Goal: Entertainment & Leisure: Browse casually

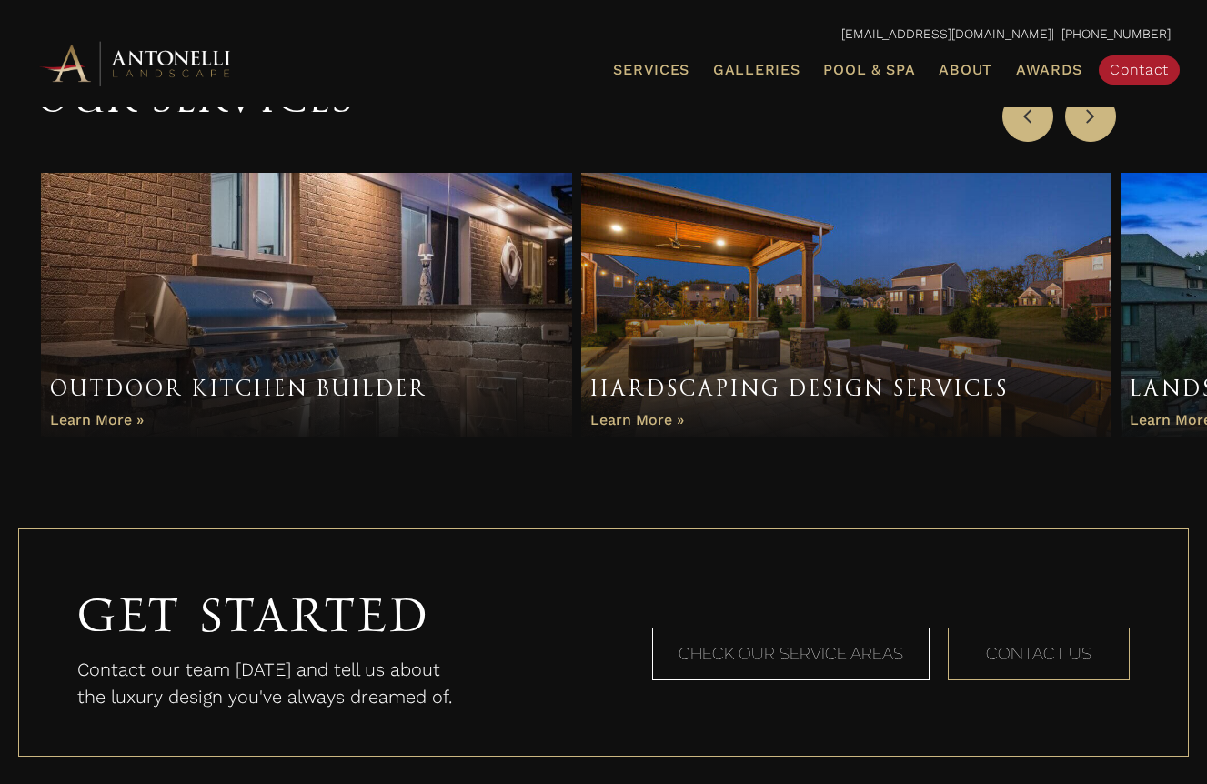
scroll to position [1176, 0]
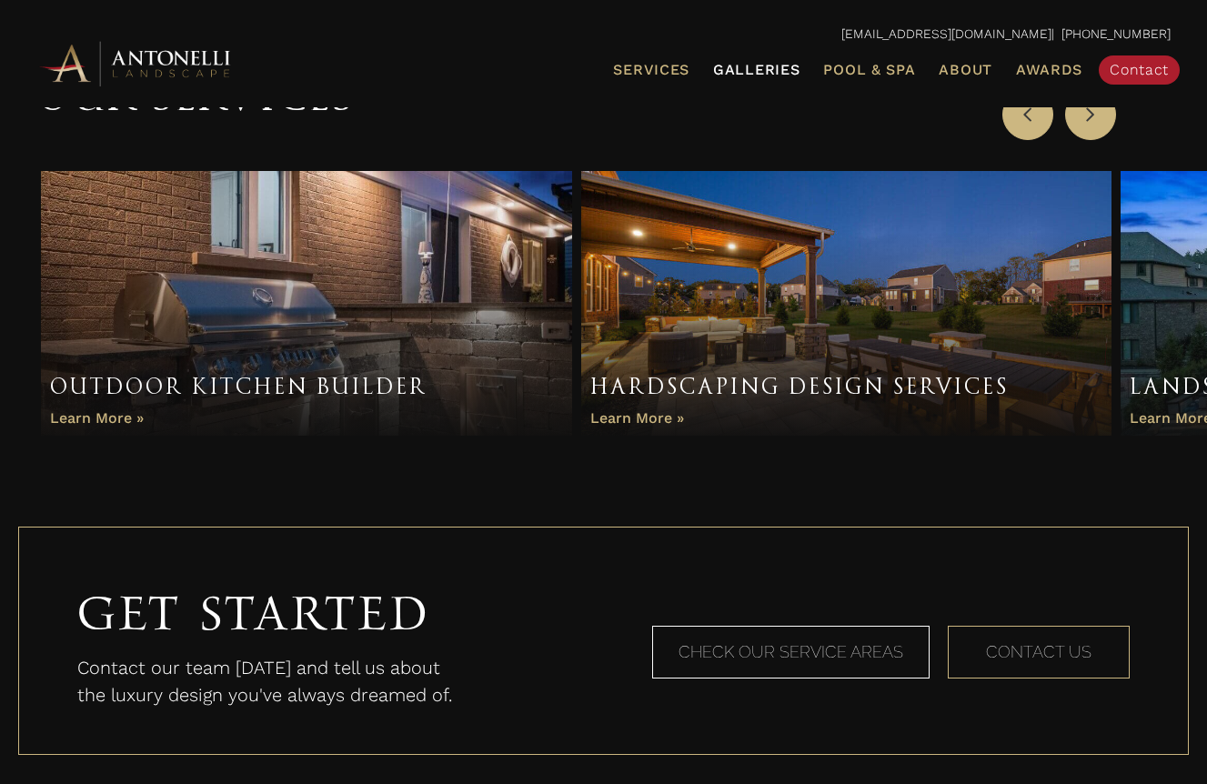
click at [771, 66] on span "Galleries" at bounding box center [756, 69] width 86 height 17
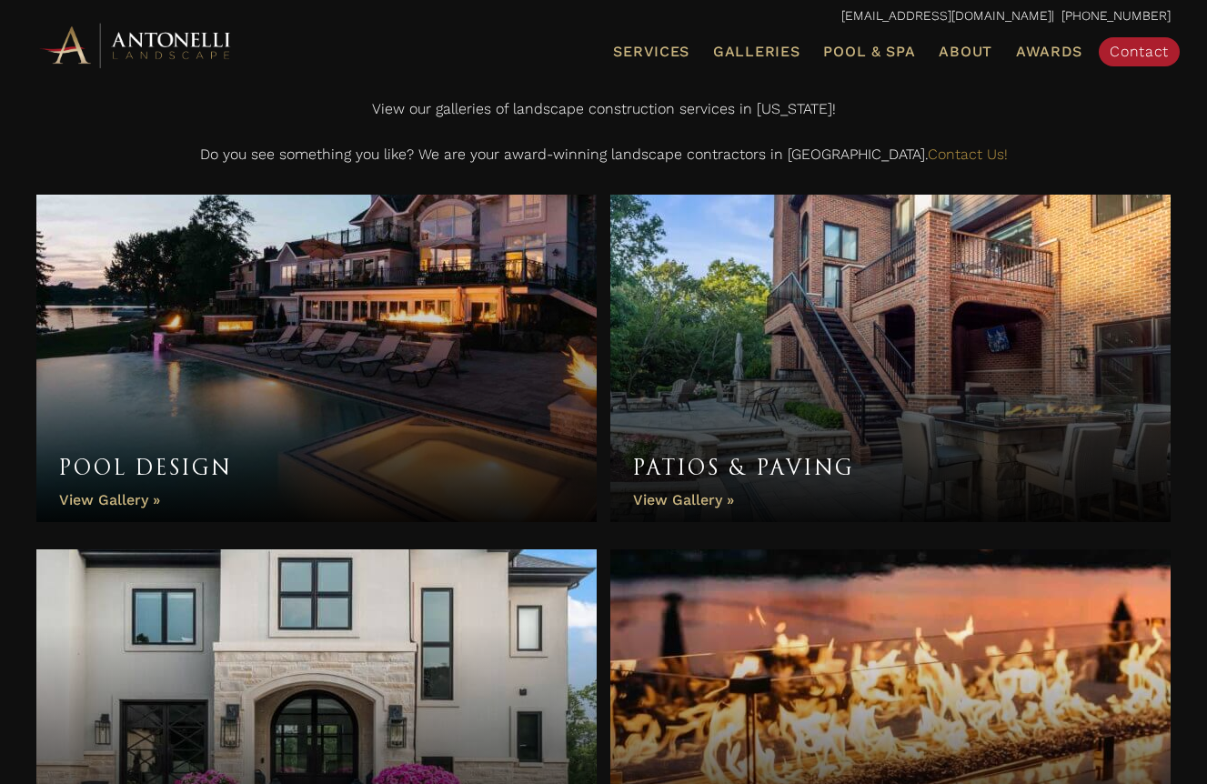
scroll to position [498, 0]
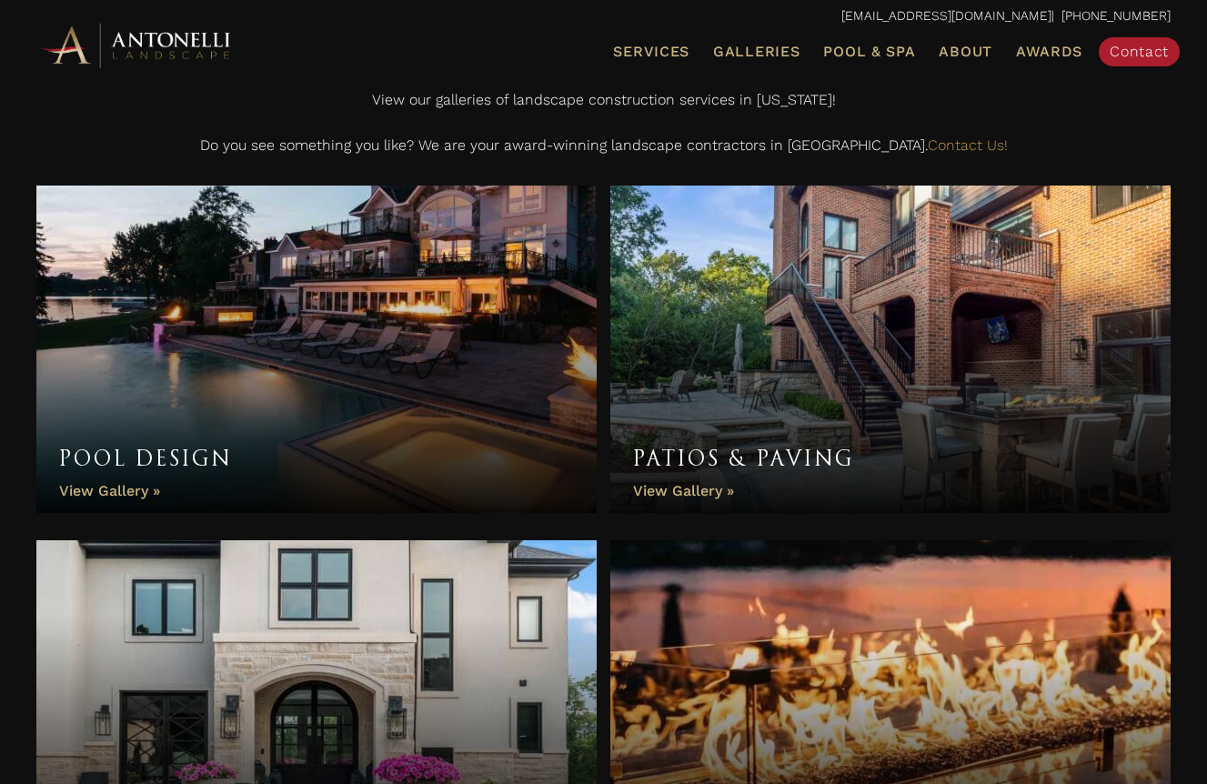
click at [359, 323] on link "Pool Design" at bounding box center [316, 349] width 560 height 327
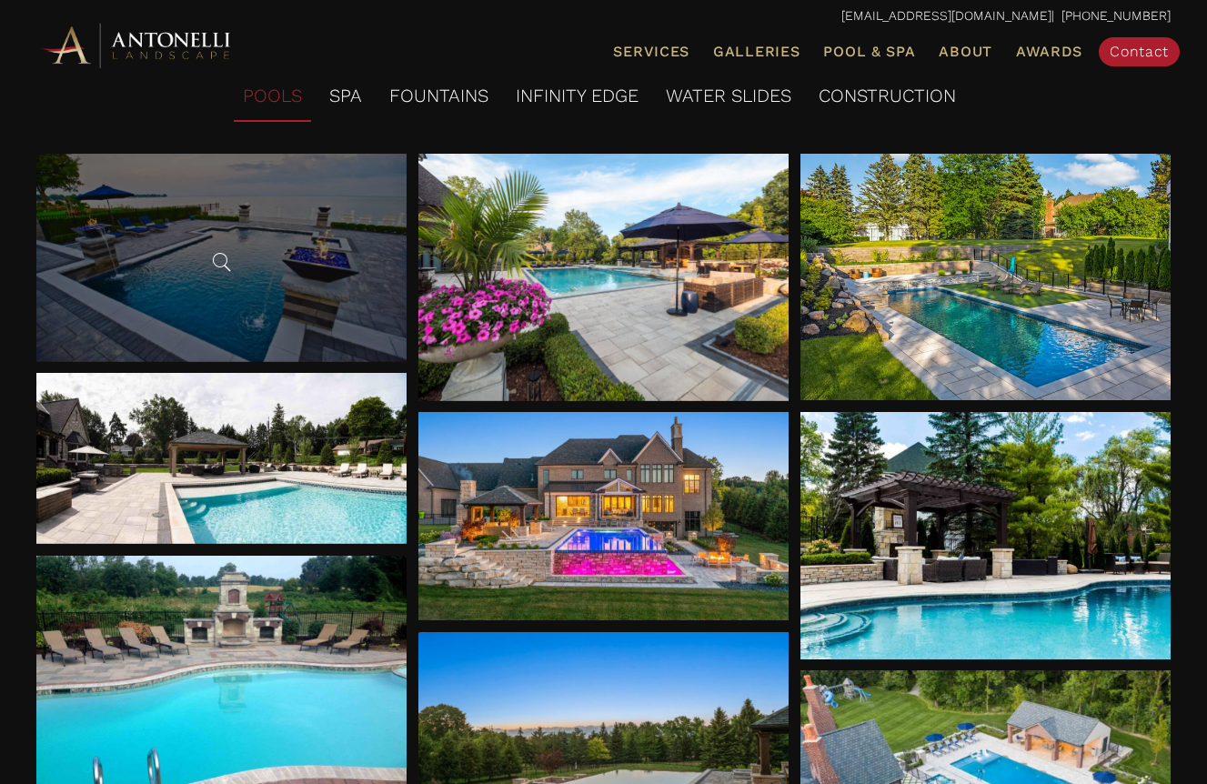
scroll to position [251, 0]
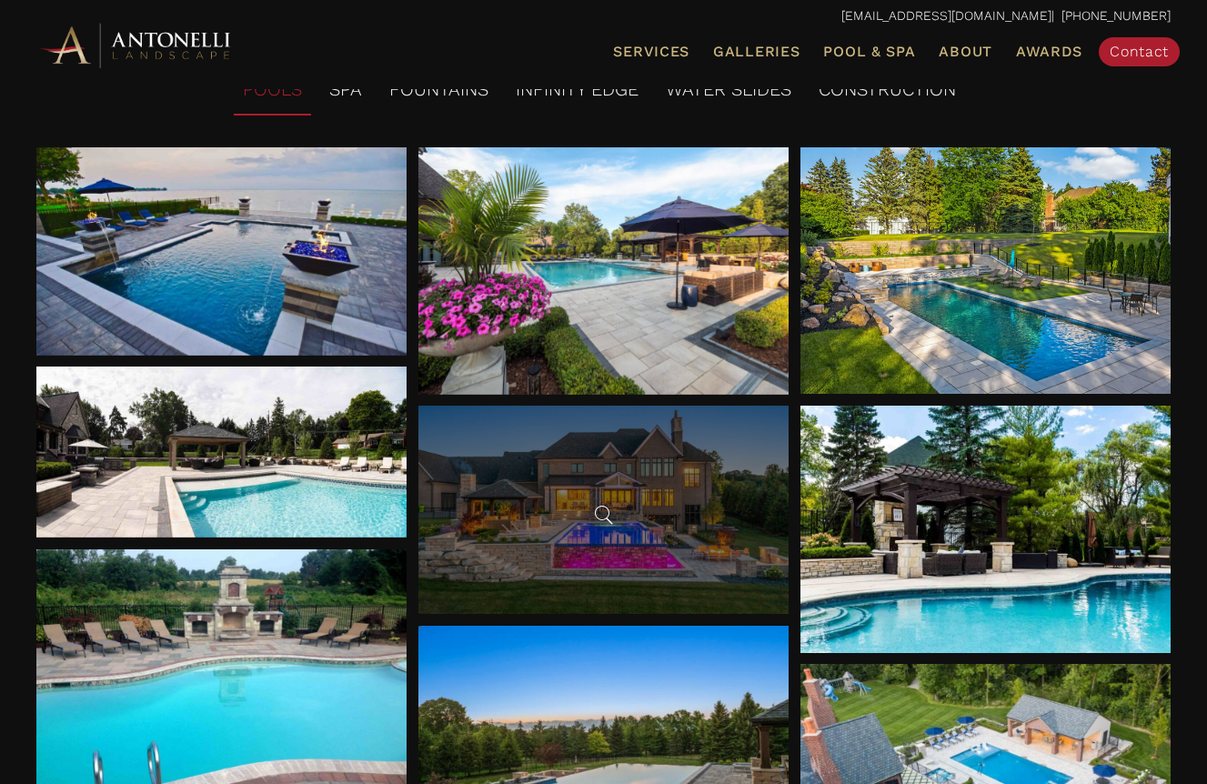
click at [608, 502] on span at bounding box center [602, 514] width 27 height 27
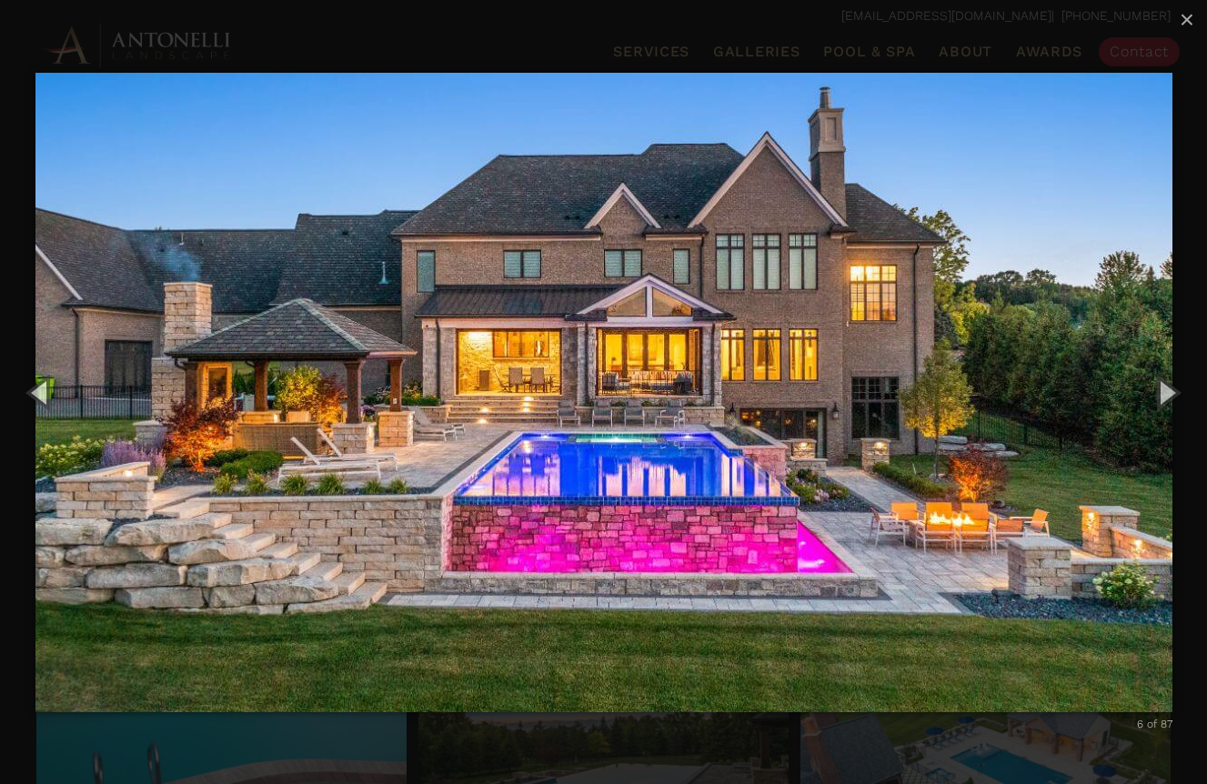
click at [683, 746] on img "carousel" at bounding box center [603, 392] width 1137 height 712
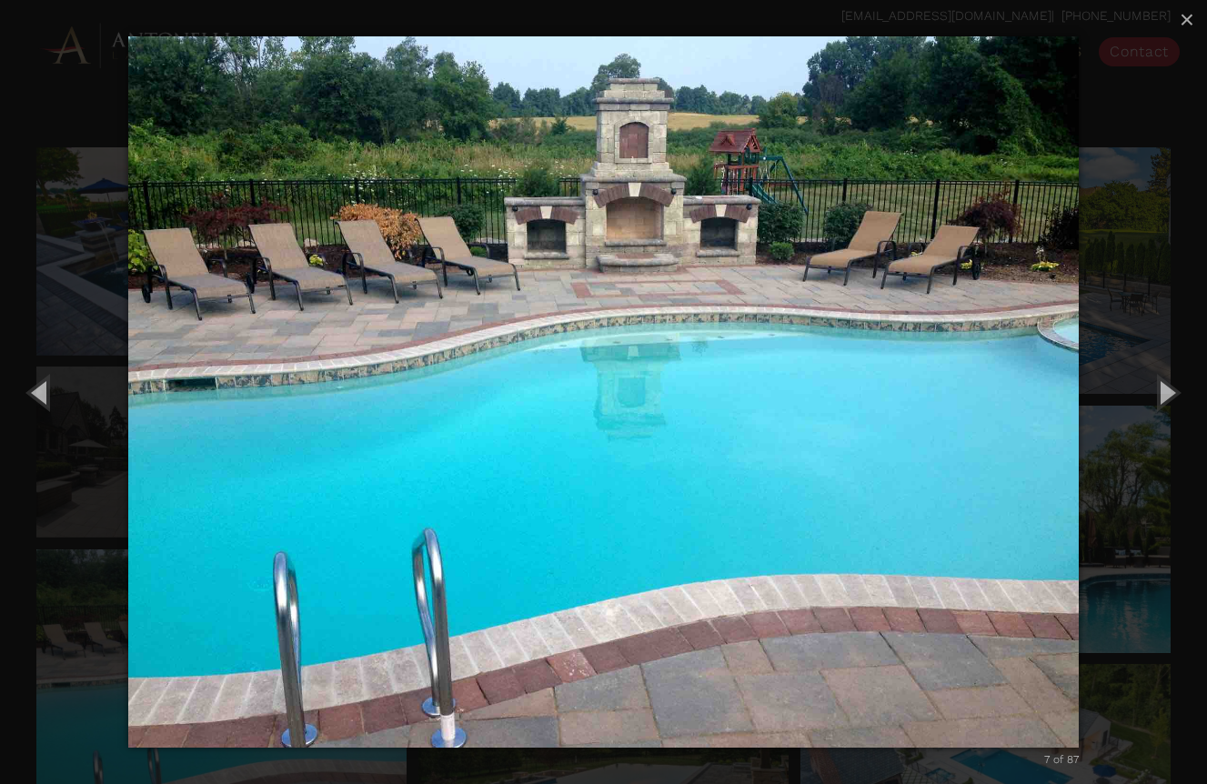
click at [123, 528] on div "7 of 87 Loading..." at bounding box center [603, 392] width 1207 height 784
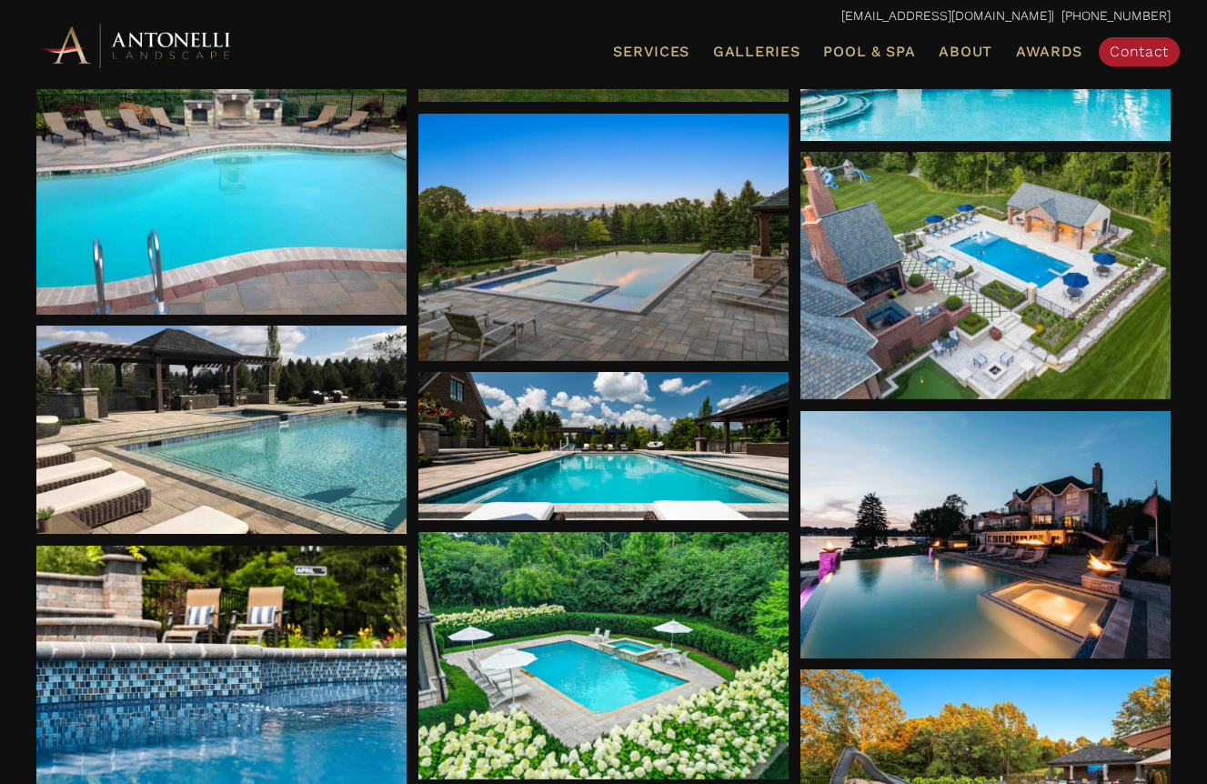
scroll to position [765, 0]
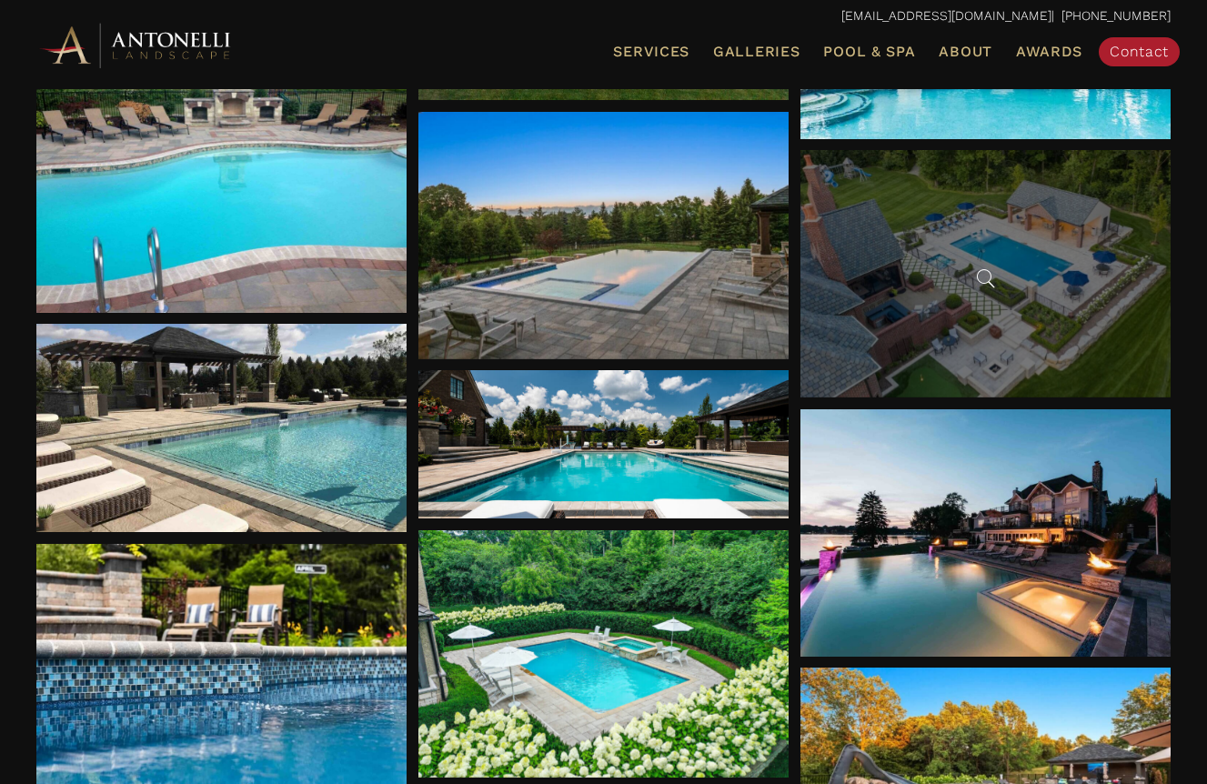
click at [1064, 253] on div at bounding box center [985, 273] width 371 height 247
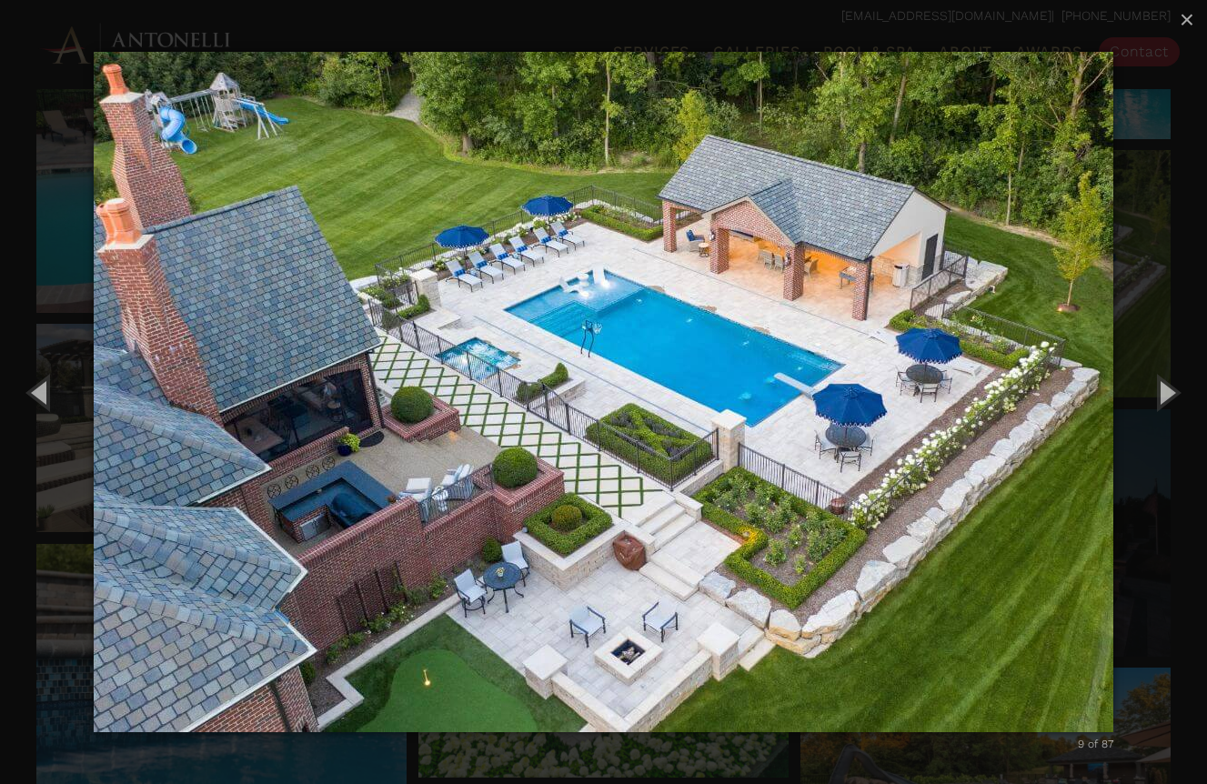
click at [1141, 478] on div "9 of 87 Loading..." at bounding box center [603, 392] width 1207 height 784
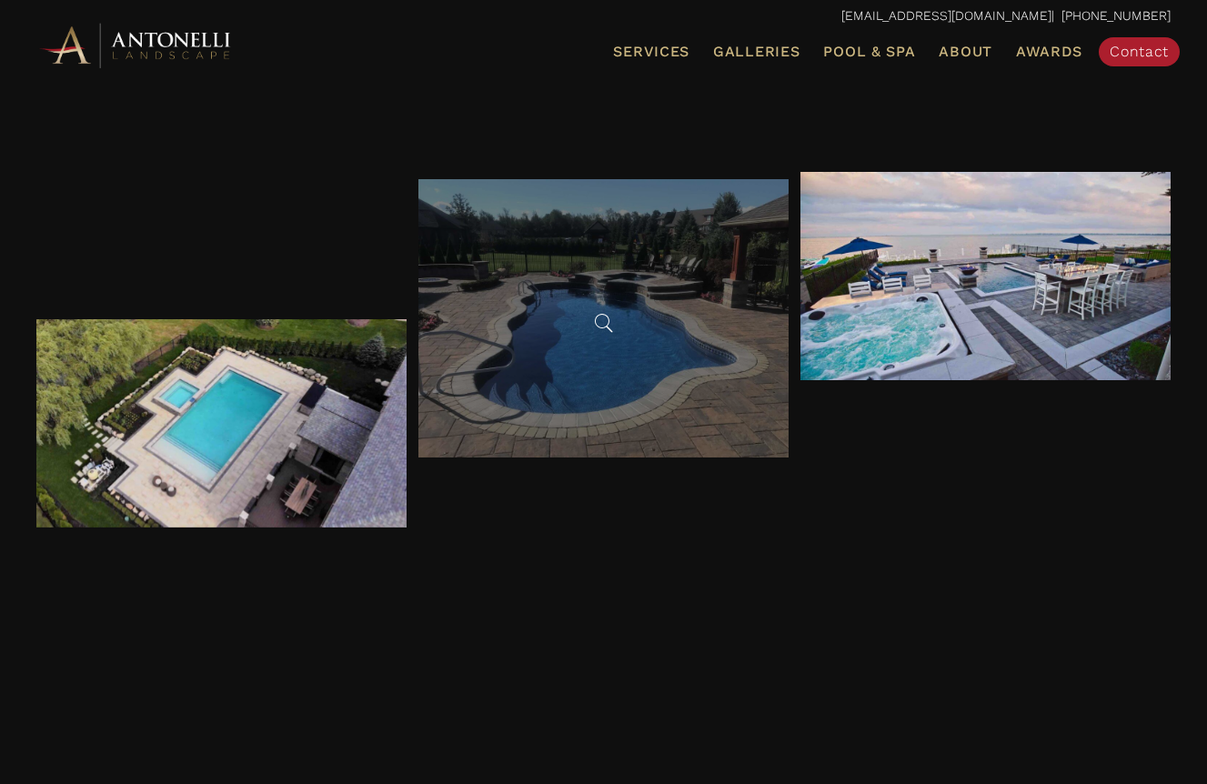
scroll to position [3950, 0]
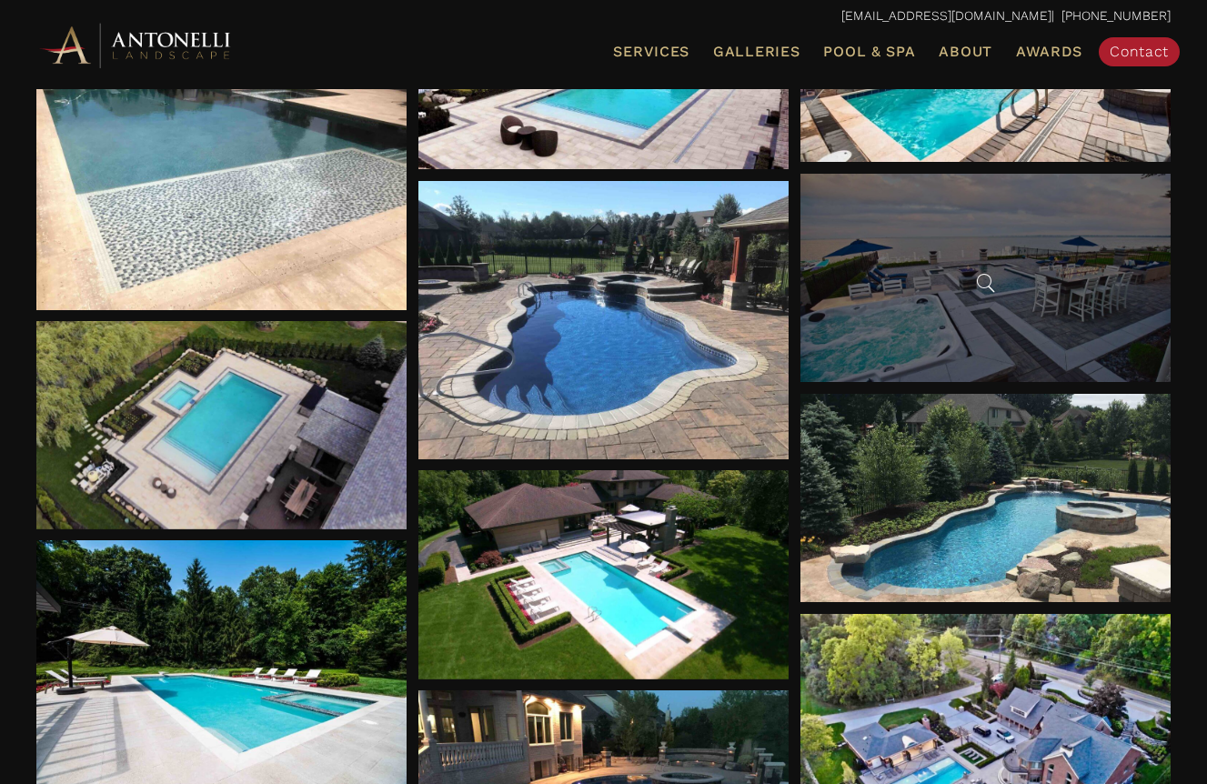
click at [939, 323] on div at bounding box center [985, 278] width 371 height 208
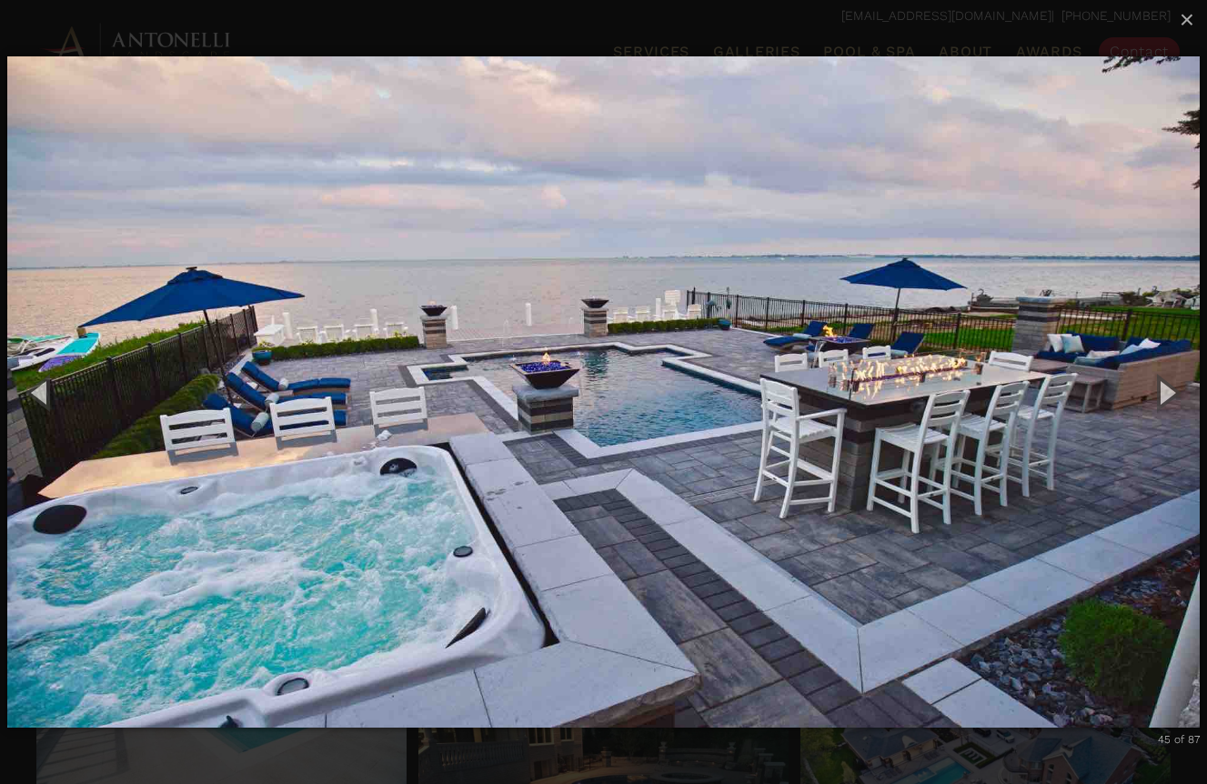
click at [751, 762] on img "carousel" at bounding box center [603, 391] width 1193 height 743
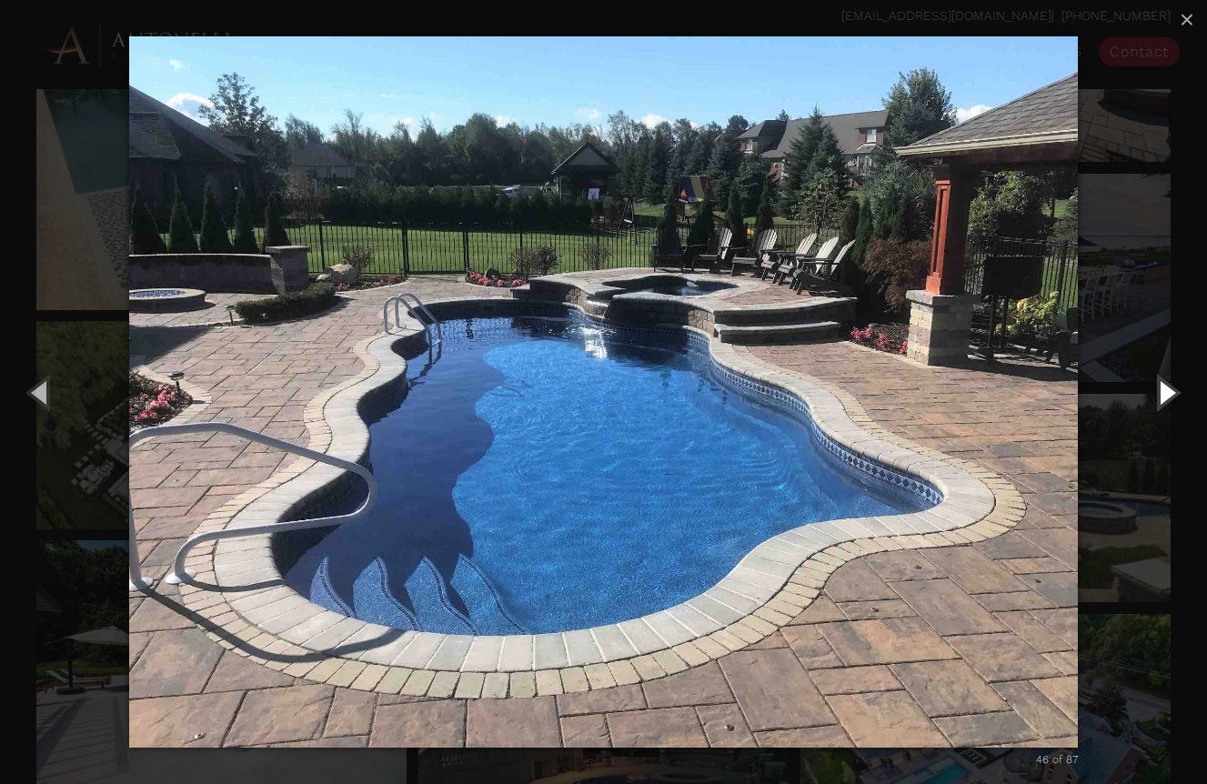
click at [1166, 406] on button "Next (Right arrow key)" at bounding box center [1166, 392] width 82 height 100
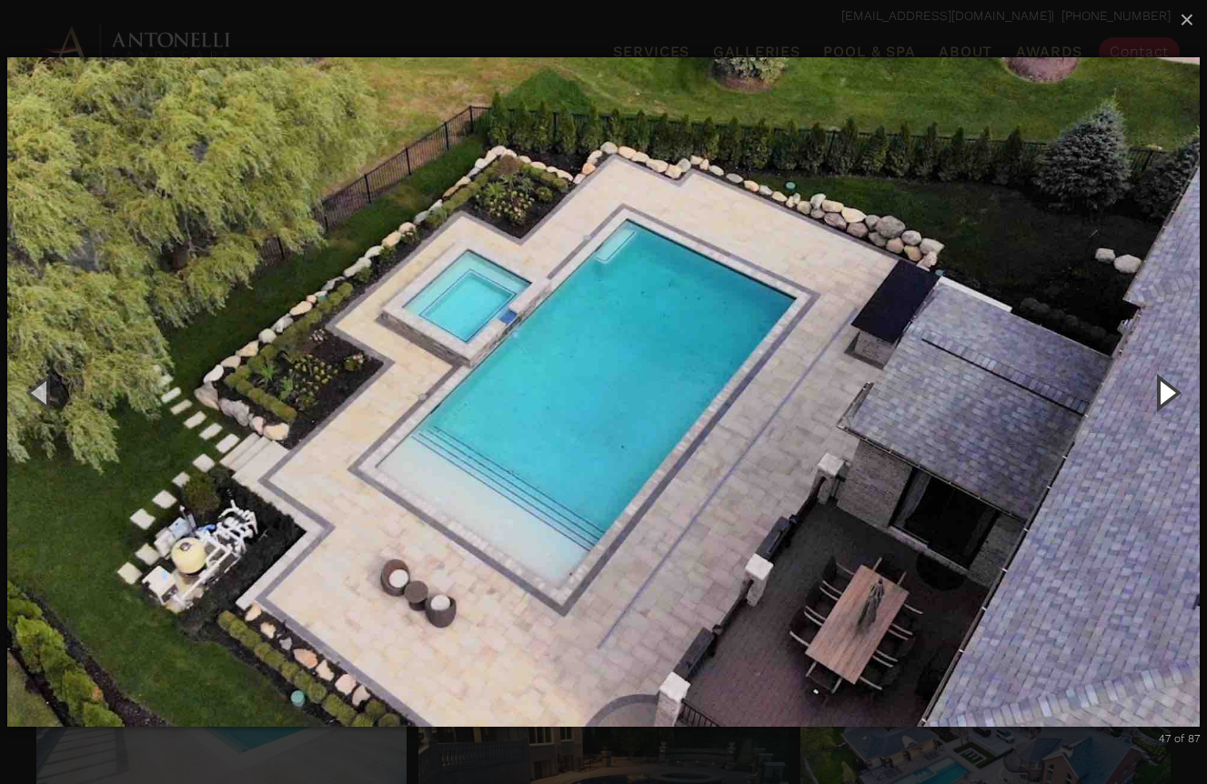
click at [1165, 400] on button "Next (Right arrow key)" at bounding box center [1166, 392] width 82 height 100
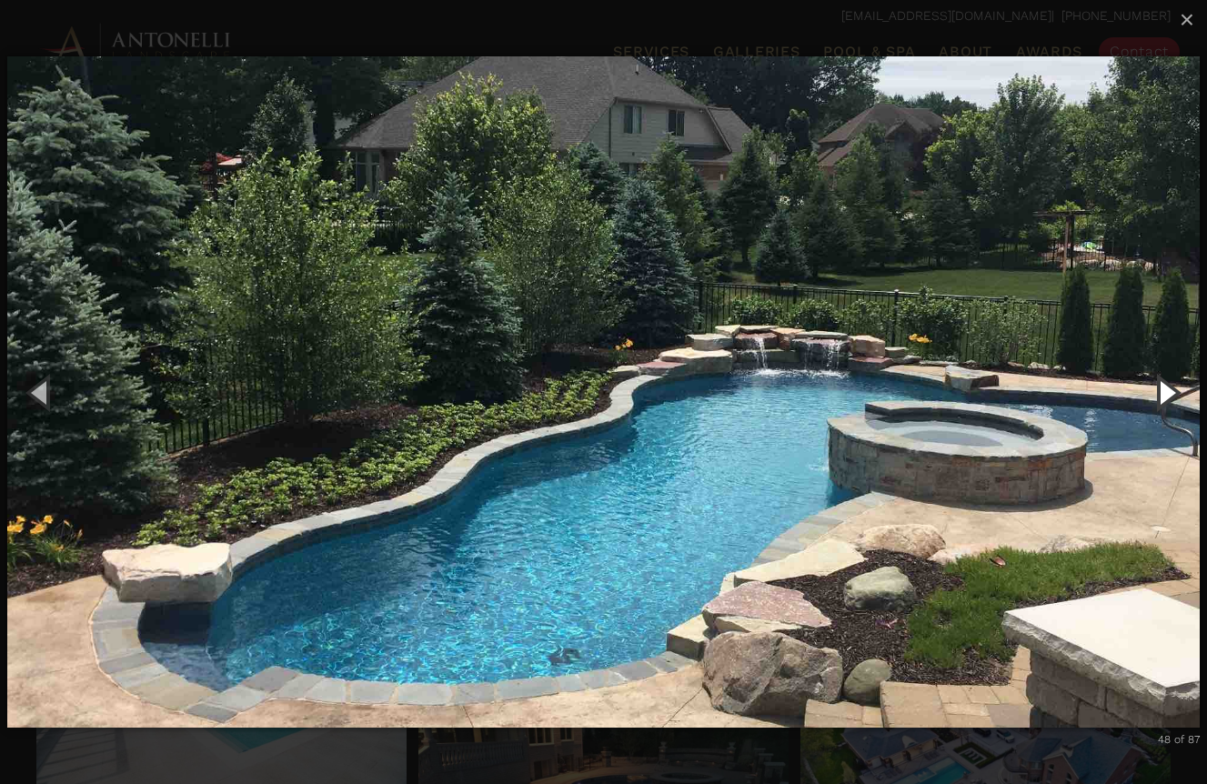
click at [1165, 400] on button "Next (Right arrow key)" at bounding box center [1166, 392] width 82 height 100
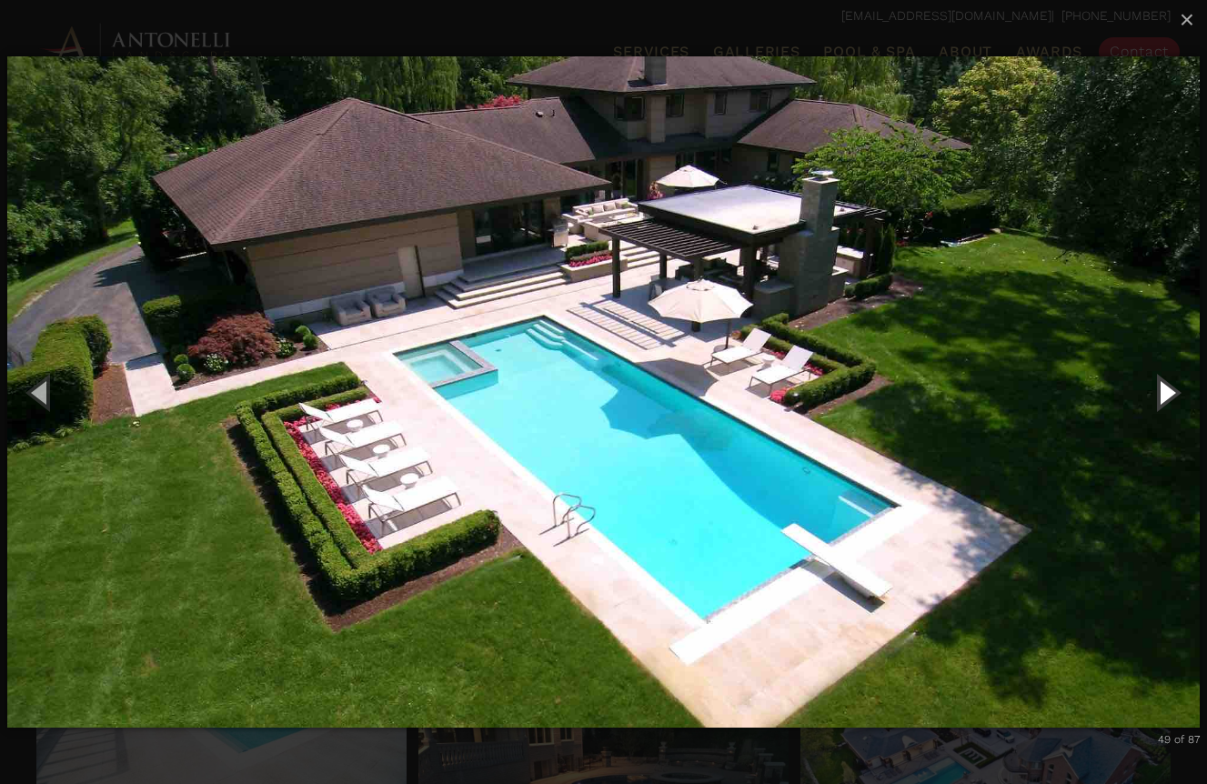
click at [1165, 400] on button "Next (Right arrow key)" at bounding box center [1166, 392] width 82 height 100
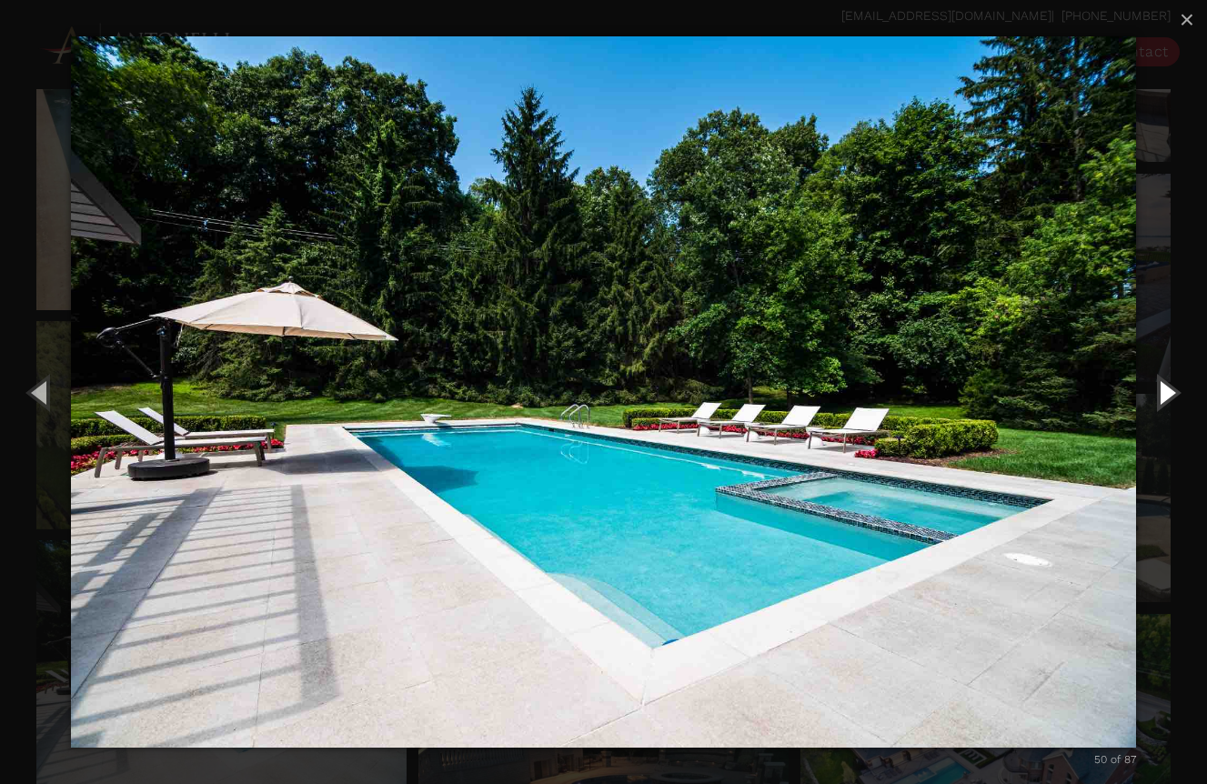
click at [1165, 400] on button "Next (Right arrow key)" at bounding box center [1166, 392] width 82 height 100
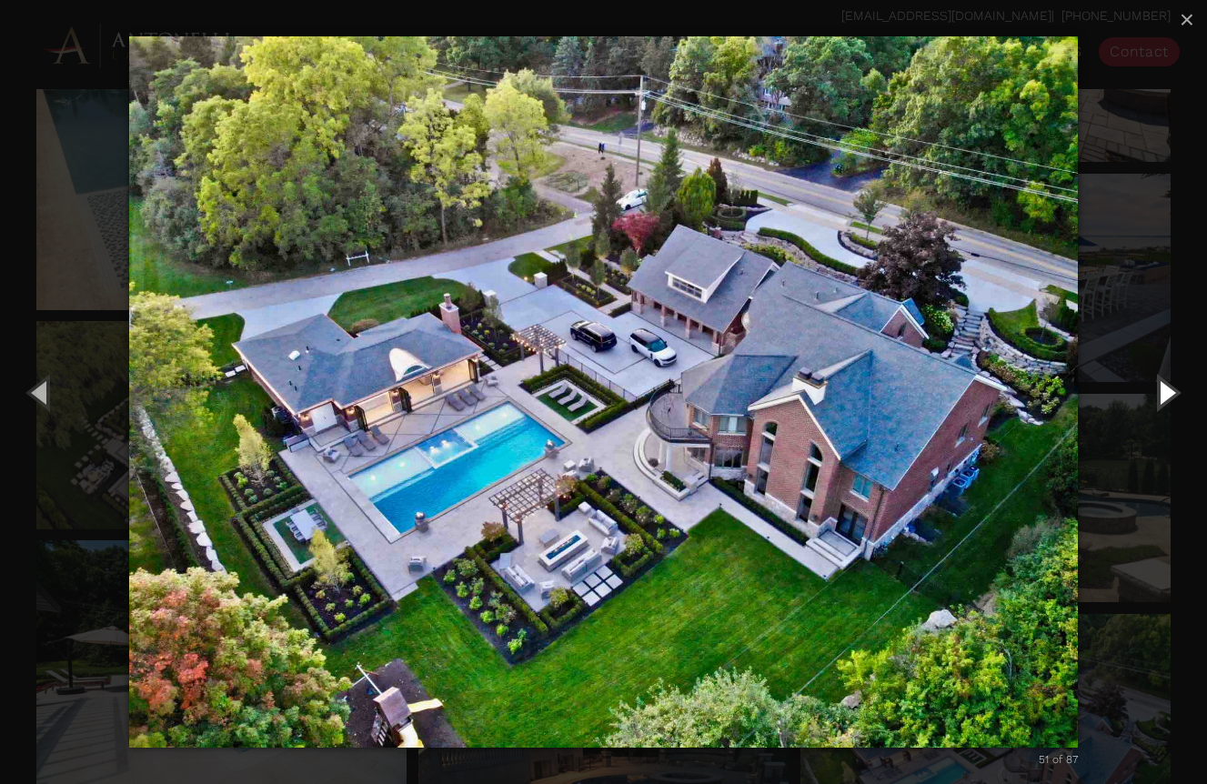
click at [1165, 400] on button "Next (Right arrow key)" at bounding box center [1166, 392] width 82 height 100
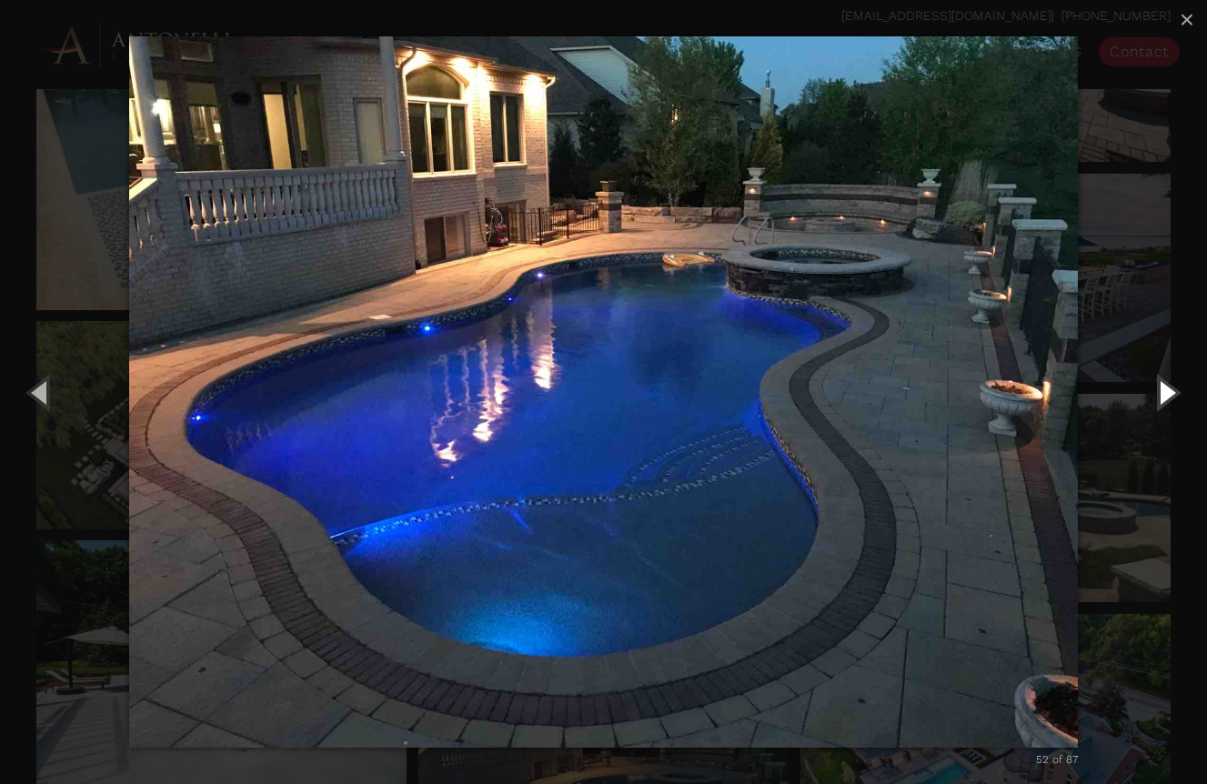
click at [1165, 400] on button "Next (Right arrow key)" at bounding box center [1166, 392] width 82 height 100
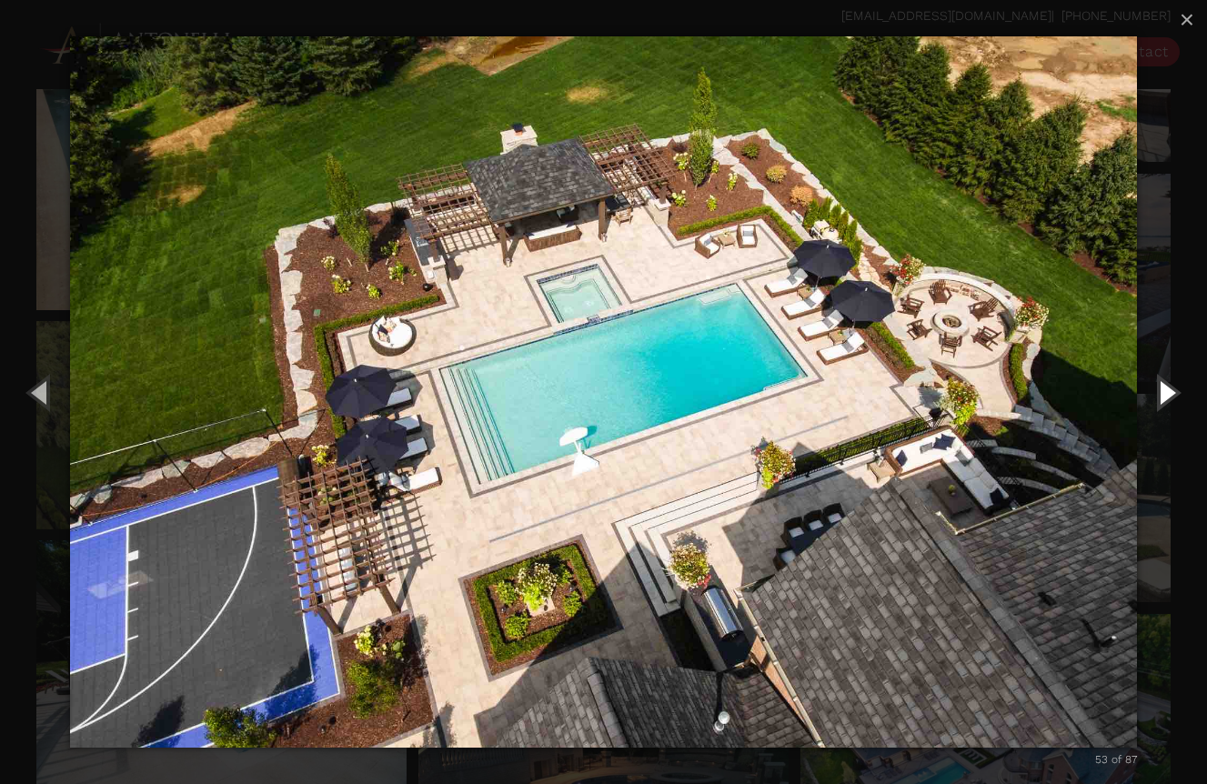
click at [1165, 400] on button "Next (Right arrow key)" at bounding box center [1166, 392] width 82 height 100
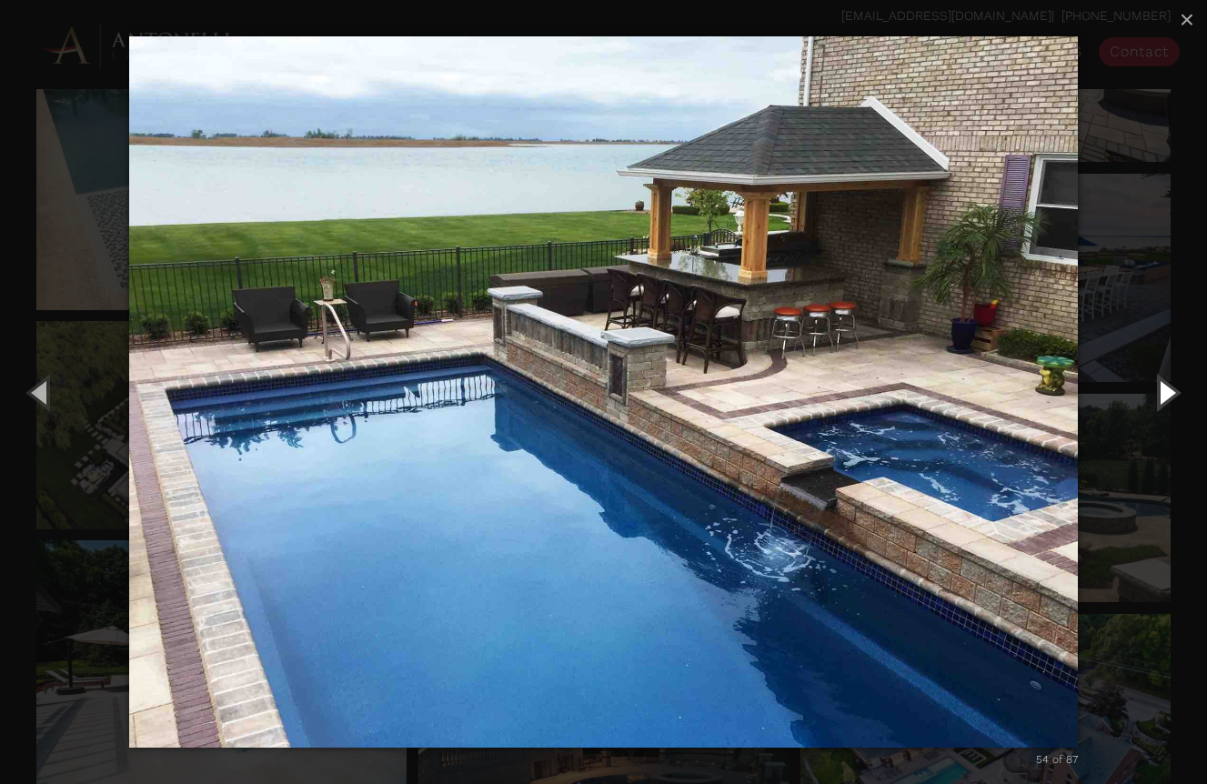
click at [1165, 400] on button "Next (Right arrow key)" at bounding box center [1166, 392] width 82 height 100
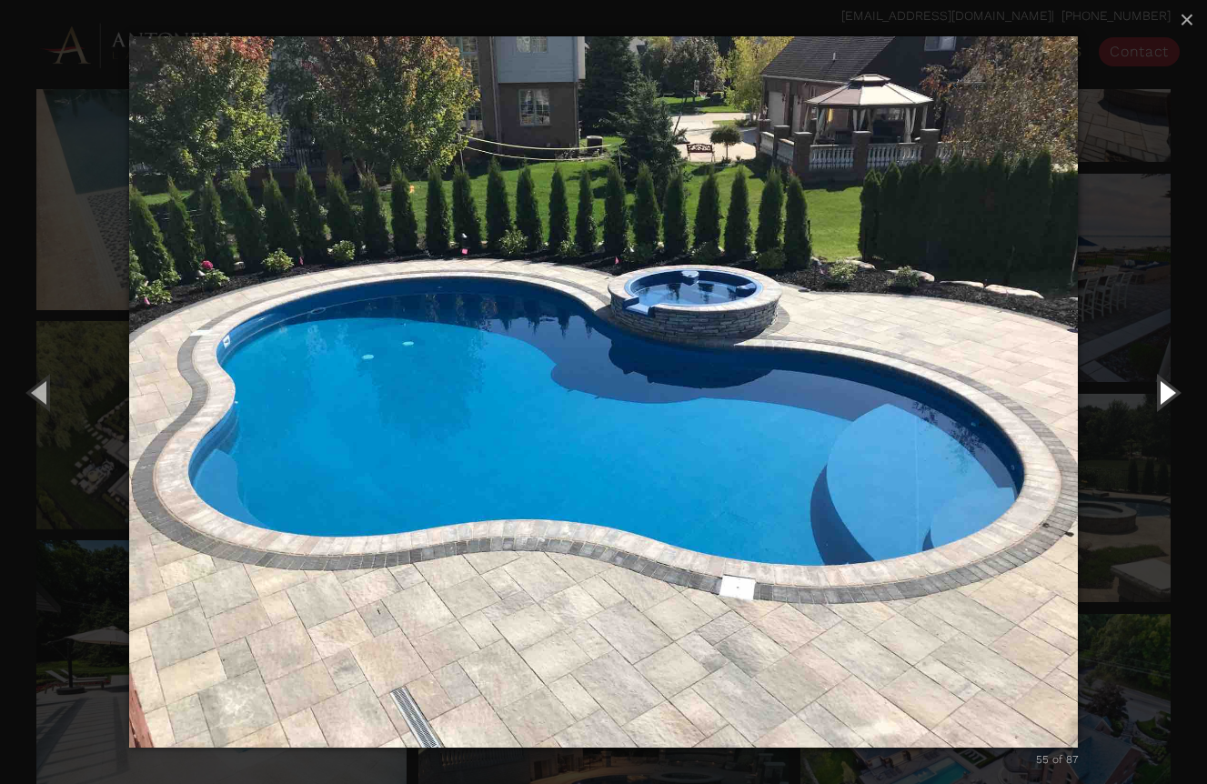
click at [1165, 400] on button "Next (Right arrow key)" at bounding box center [1166, 392] width 82 height 100
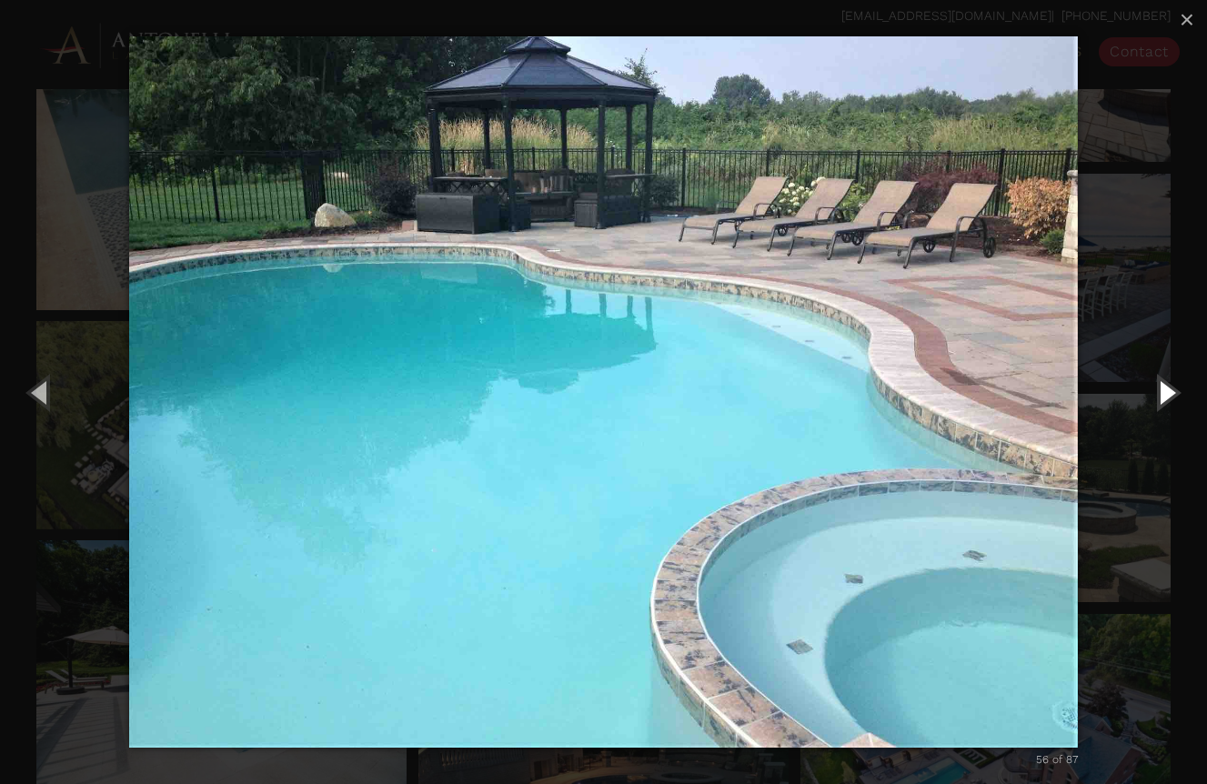
click at [1165, 400] on button "Next (Right arrow key)" at bounding box center [1166, 392] width 82 height 100
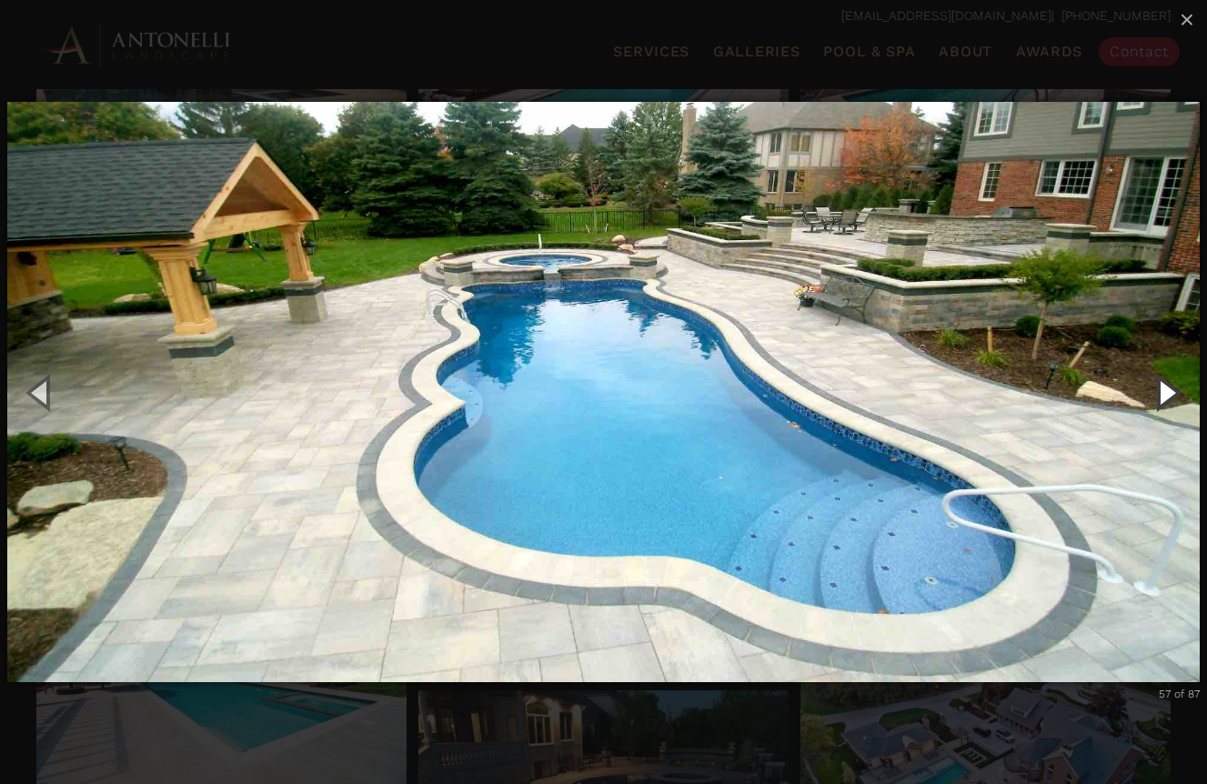
click at [1165, 400] on button "Next (Right arrow key)" at bounding box center [1166, 392] width 82 height 100
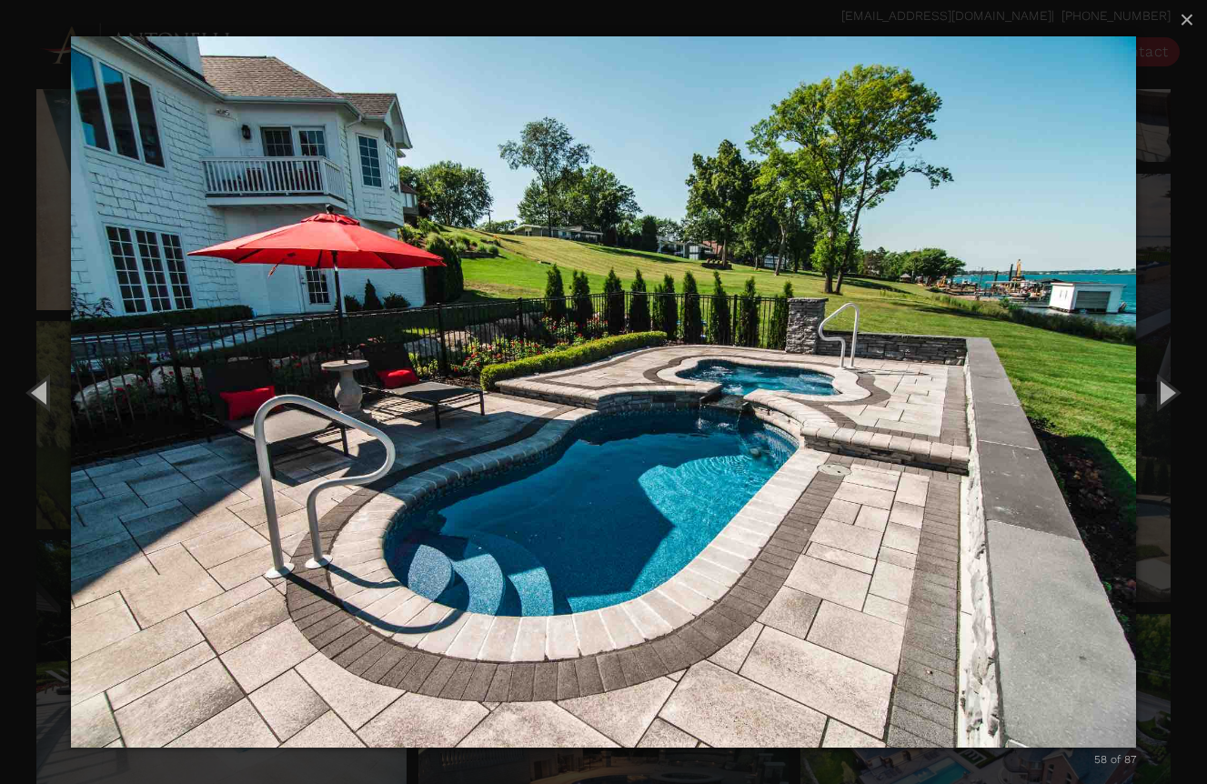
click at [25, 248] on div "58 of 87 Loading..." at bounding box center [603, 392] width 1207 height 784
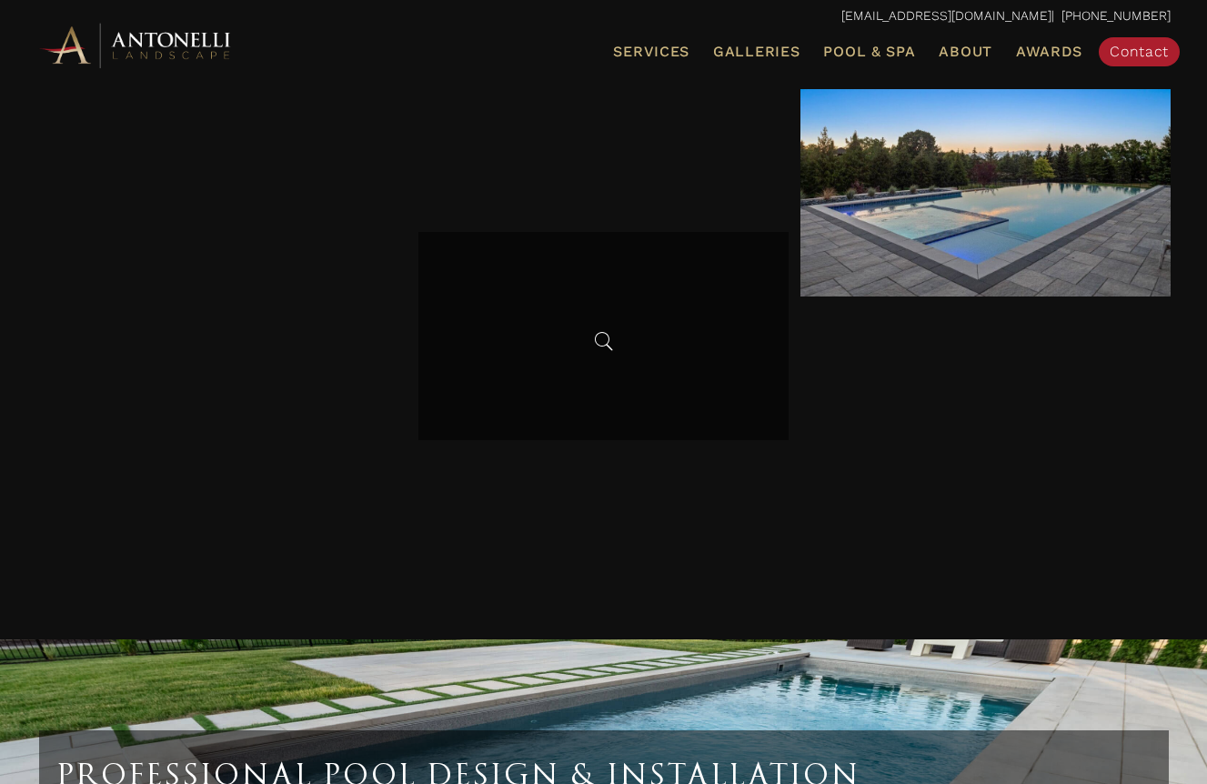
scroll to position [7350, 0]
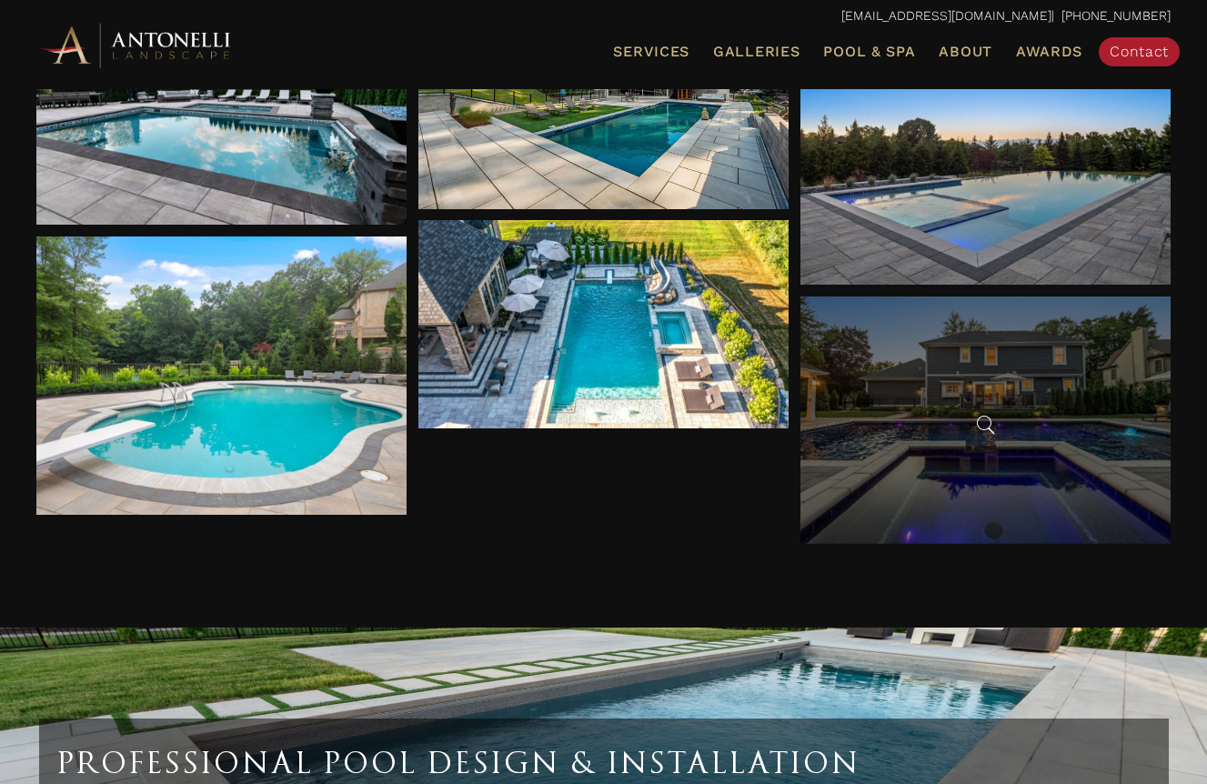
click at [1094, 397] on div at bounding box center [985, 420] width 371 height 247
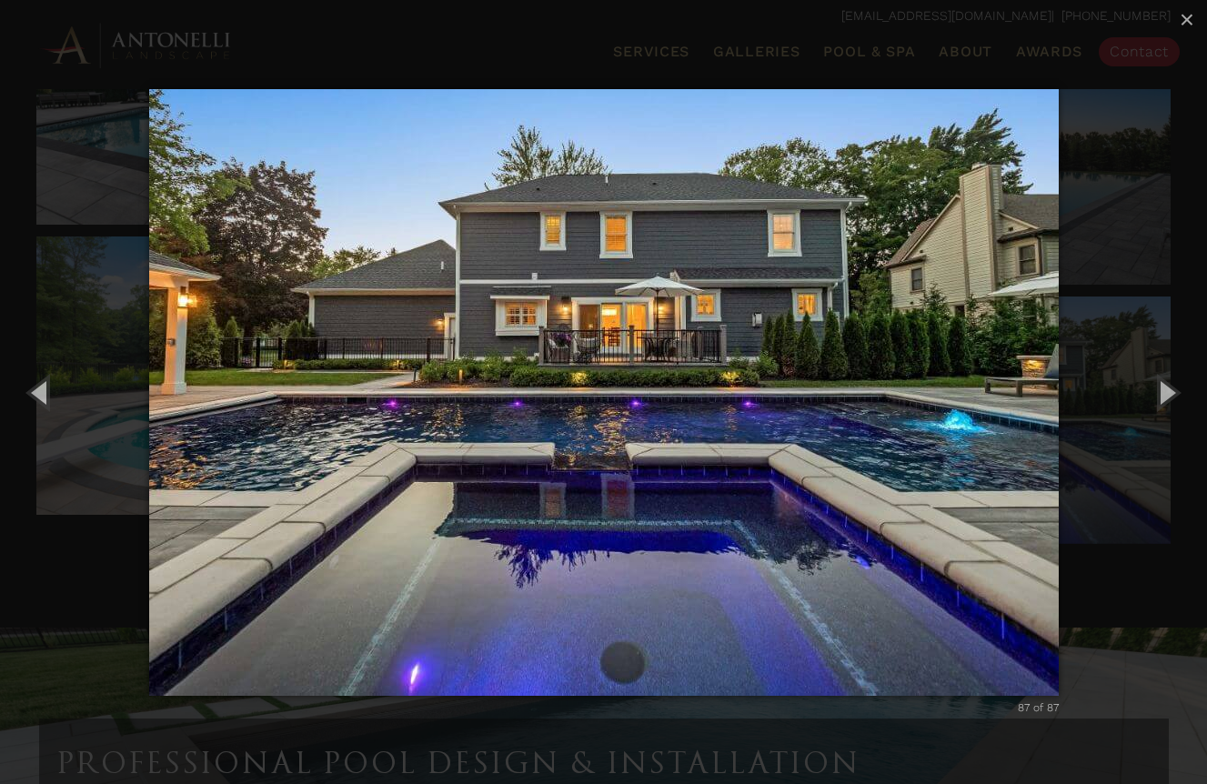
click at [1177, 134] on div "87 of 87 Loading..." at bounding box center [603, 392] width 1207 height 784
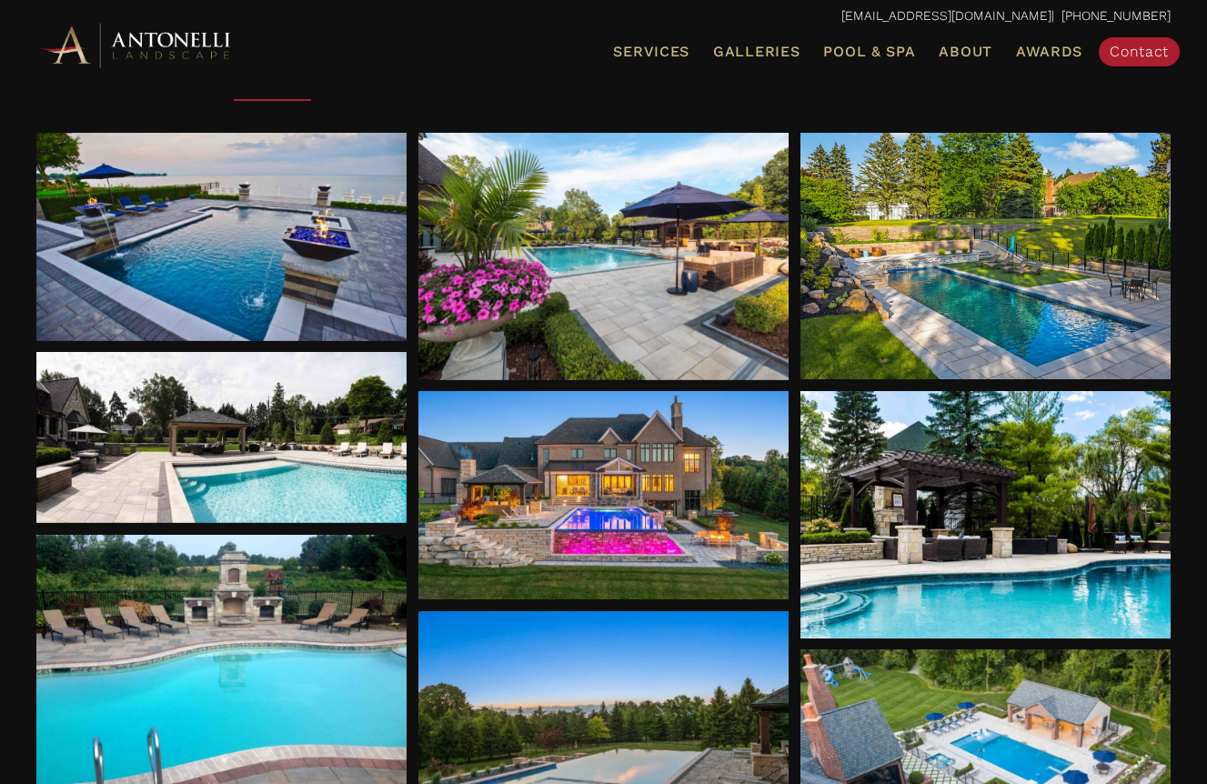
scroll to position [267, 0]
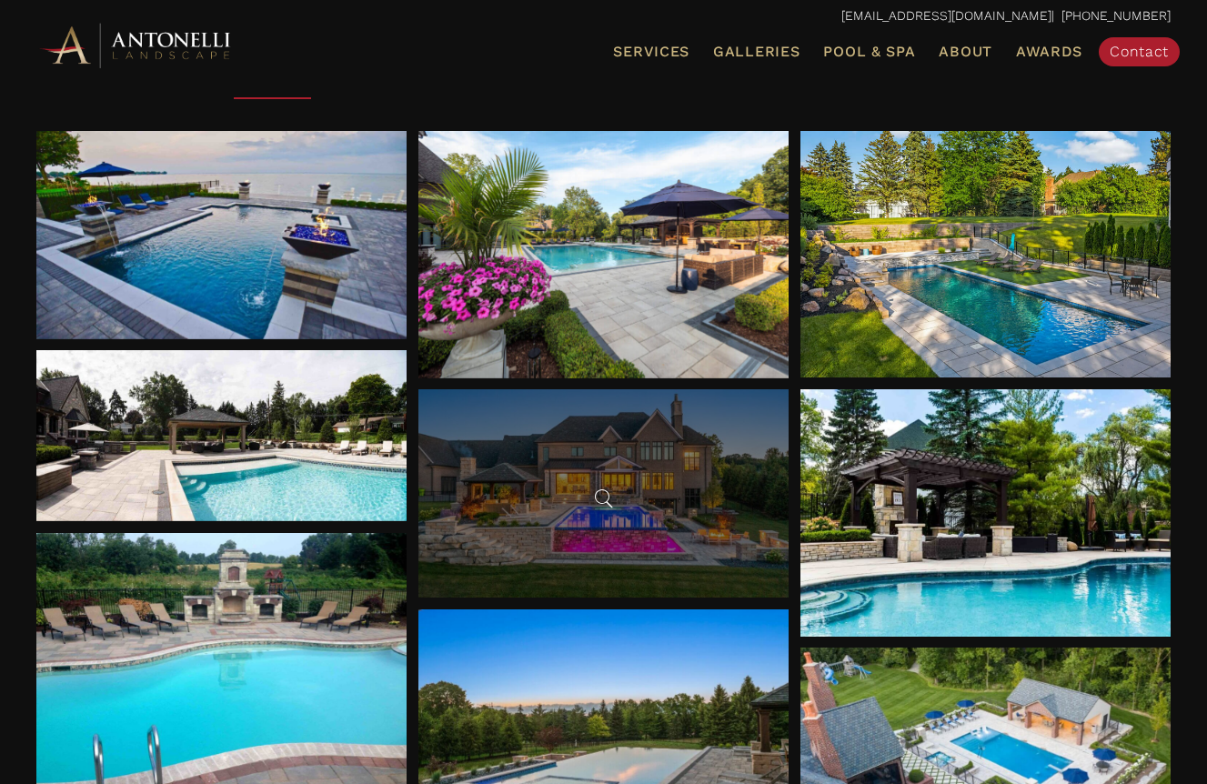
click at [629, 512] on div at bounding box center [603, 493] width 371 height 208
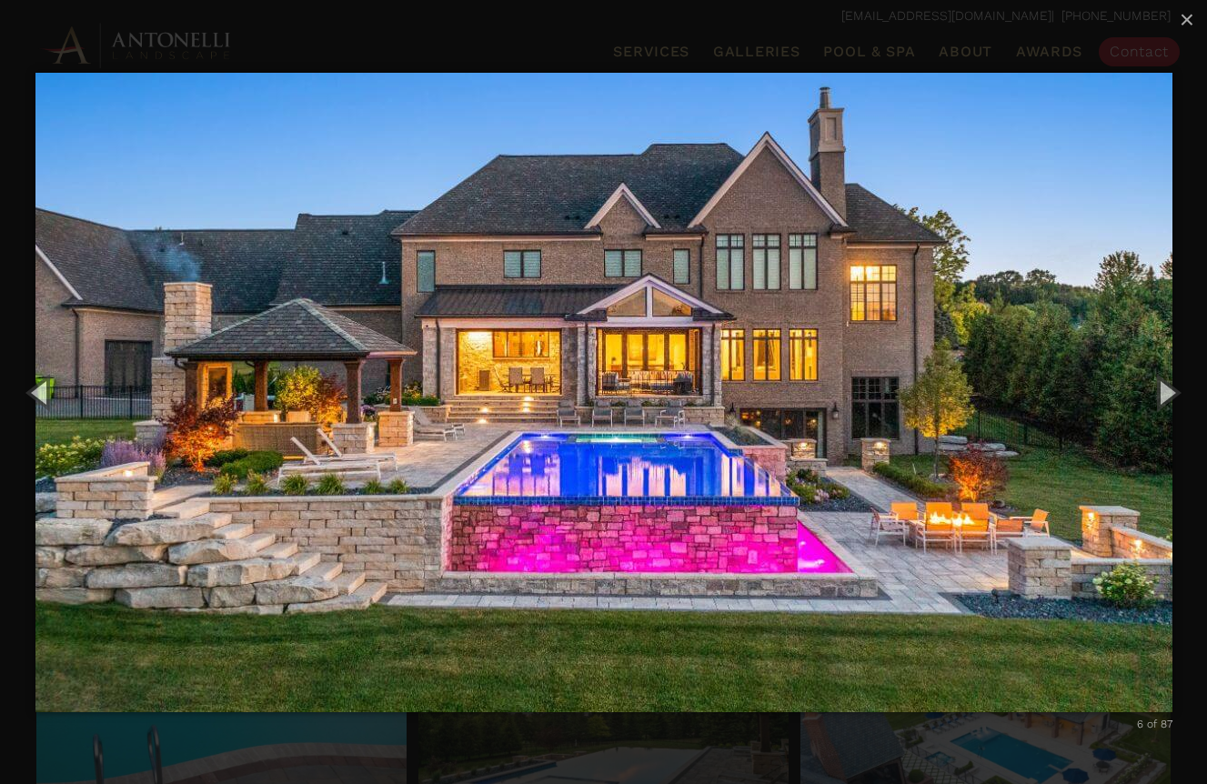
click at [553, 36] on div "carousel" at bounding box center [609, 56] width 1137 height 40
